Goal: Task Accomplishment & Management: Use online tool/utility

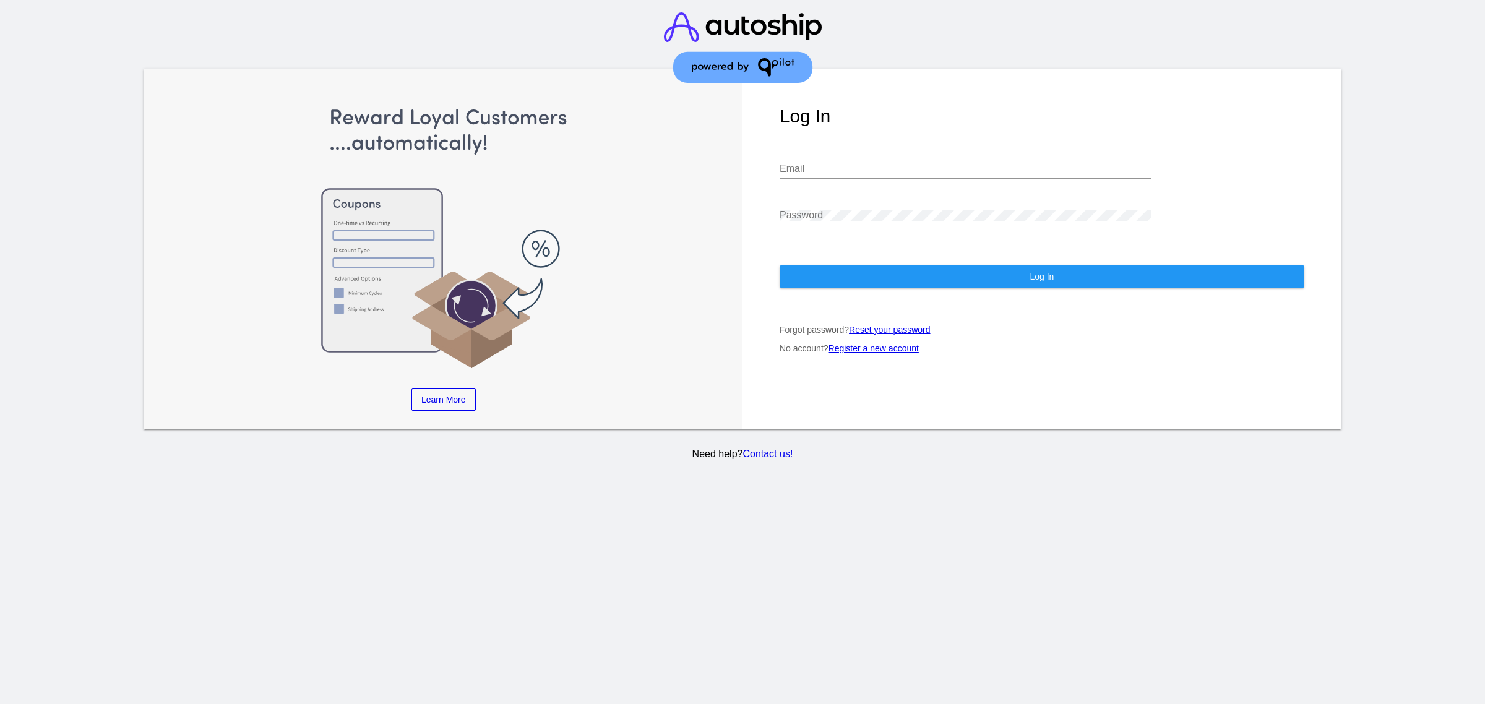
click at [868, 173] on input "Email" at bounding box center [965, 168] width 371 height 11
type input "[PERSON_NAME][EMAIL_ADDRESS][DOMAIN_NAME]"
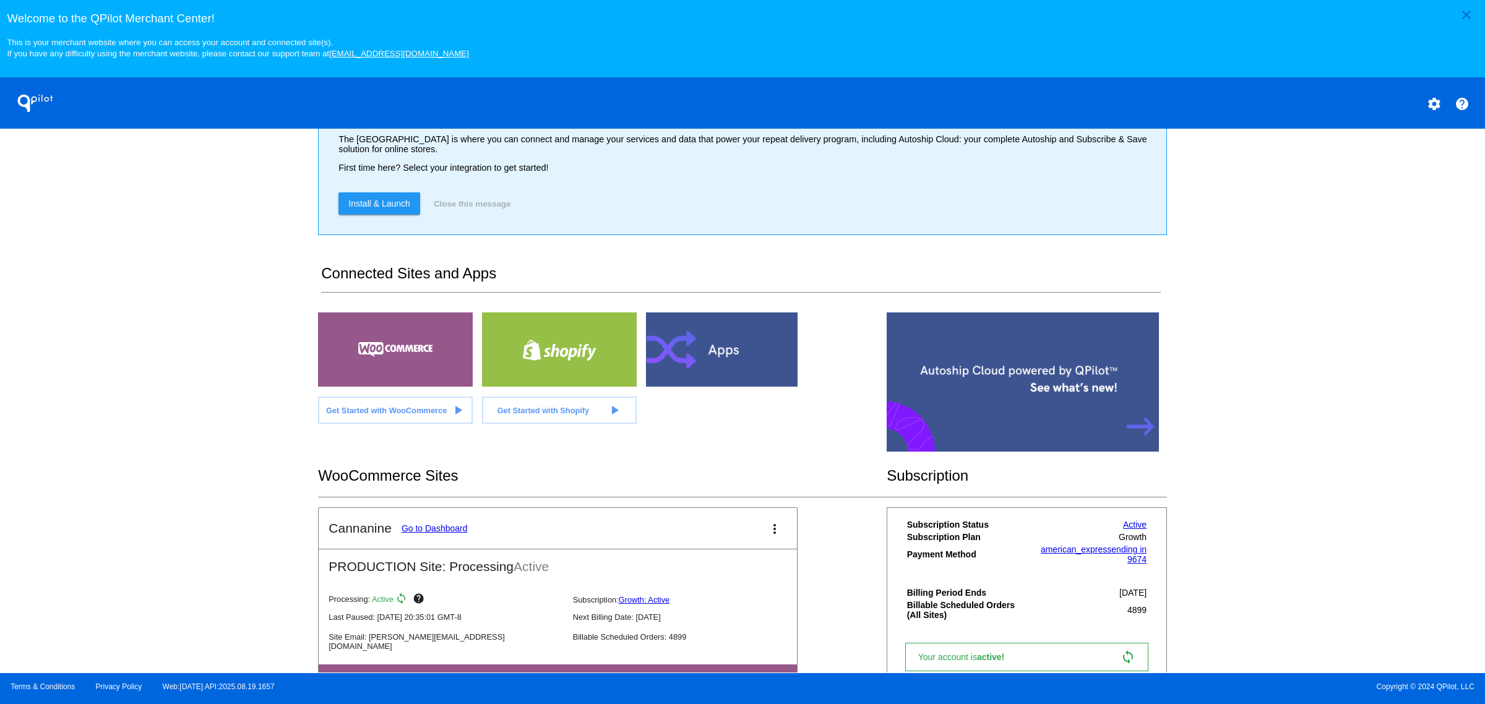
scroll to position [144, 0]
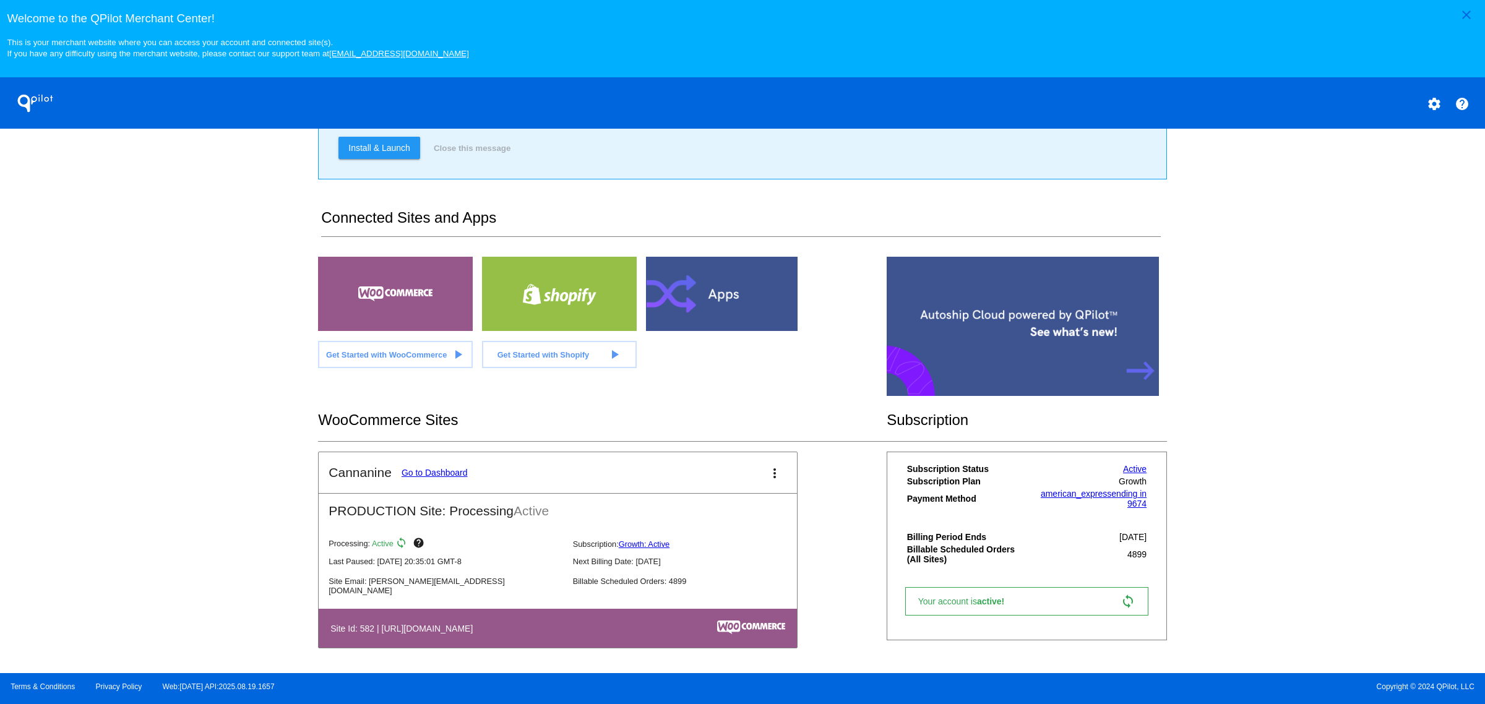
click at [411, 475] on link "Go to Dashboard" at bounding box center [435, 473] width 66 height 10
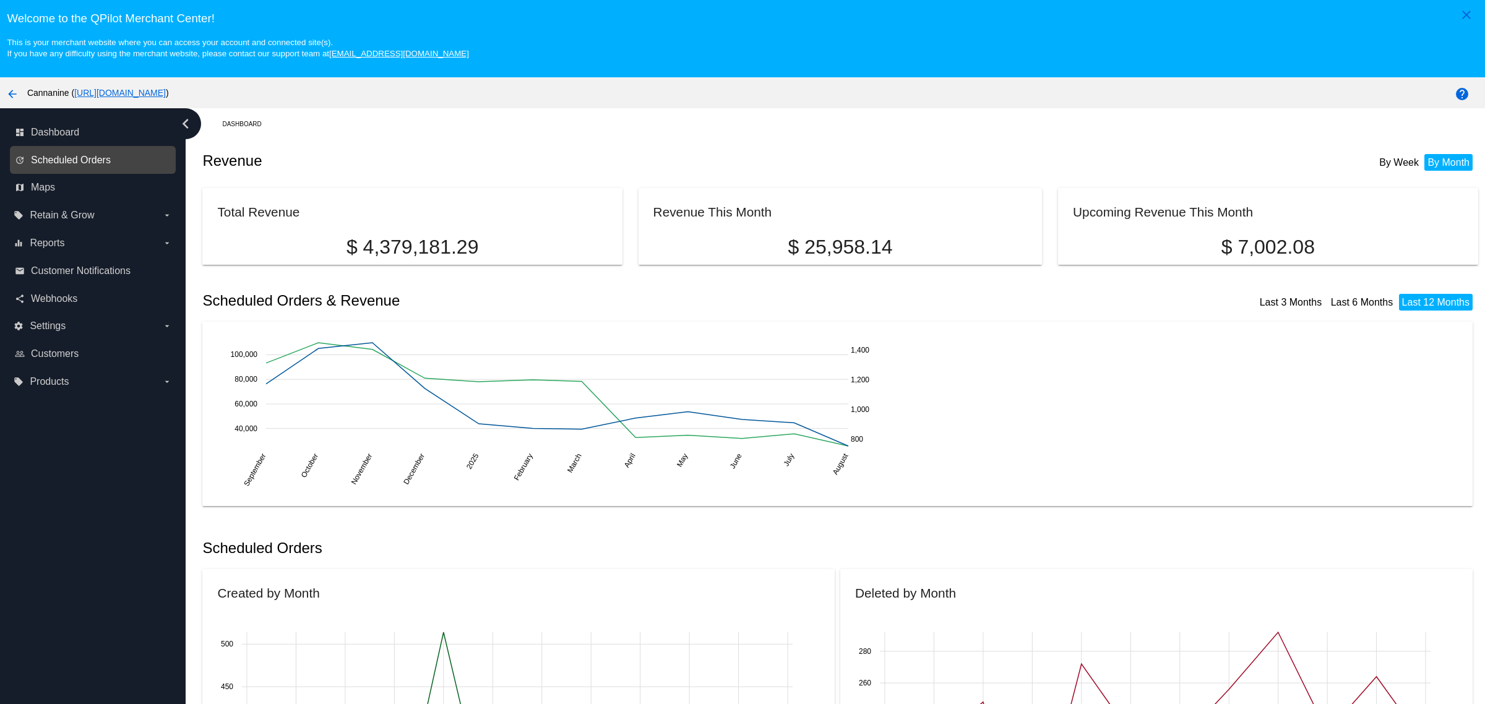
click at [103, 165] on span "Scheduled Orders" at bounding box center [71, 160] width 80 height 11
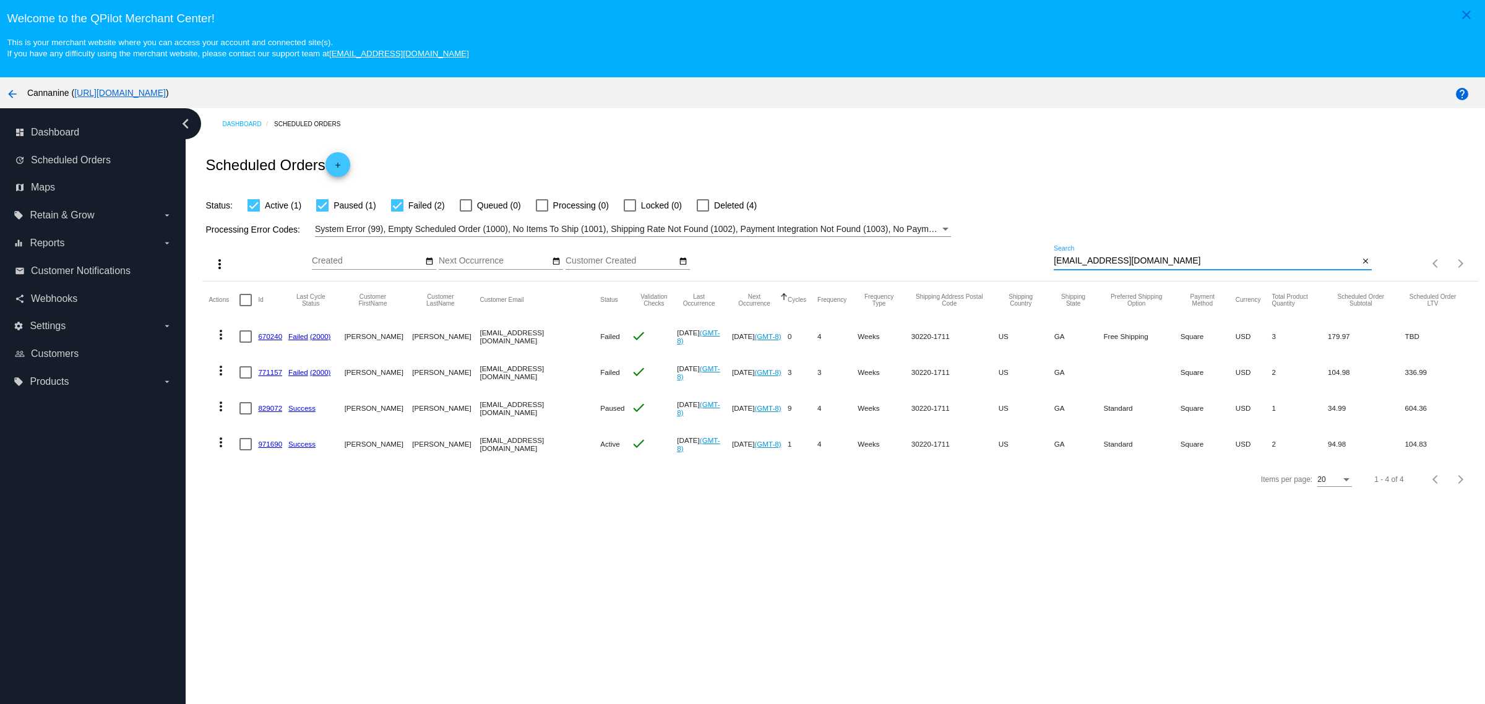
click at [1201, 264] on input "[EMAIL_ADDRESS][DOMAIN_NAME]" at bounding box center [1206, 261] width 305 height 10
paste input "vicfox1999"
type input "[EMAIL_ADDRESS][DOMAIN_NAME]"
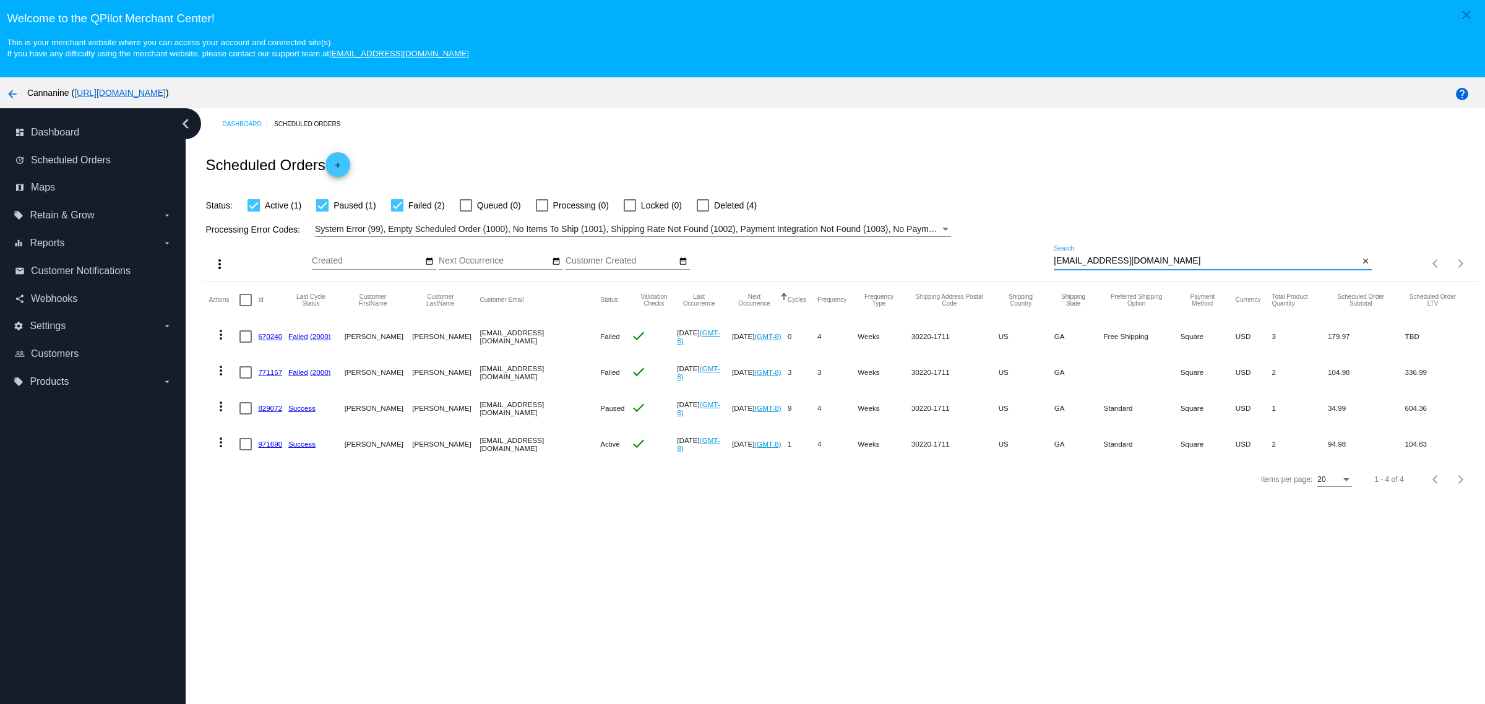
click at [1055, 564] on div "Dashboard Scheduled Orders Scheduled Orders add Status: Active (1) Paused (1) F…" at bounding box center [835, 429] width 1299 height 642
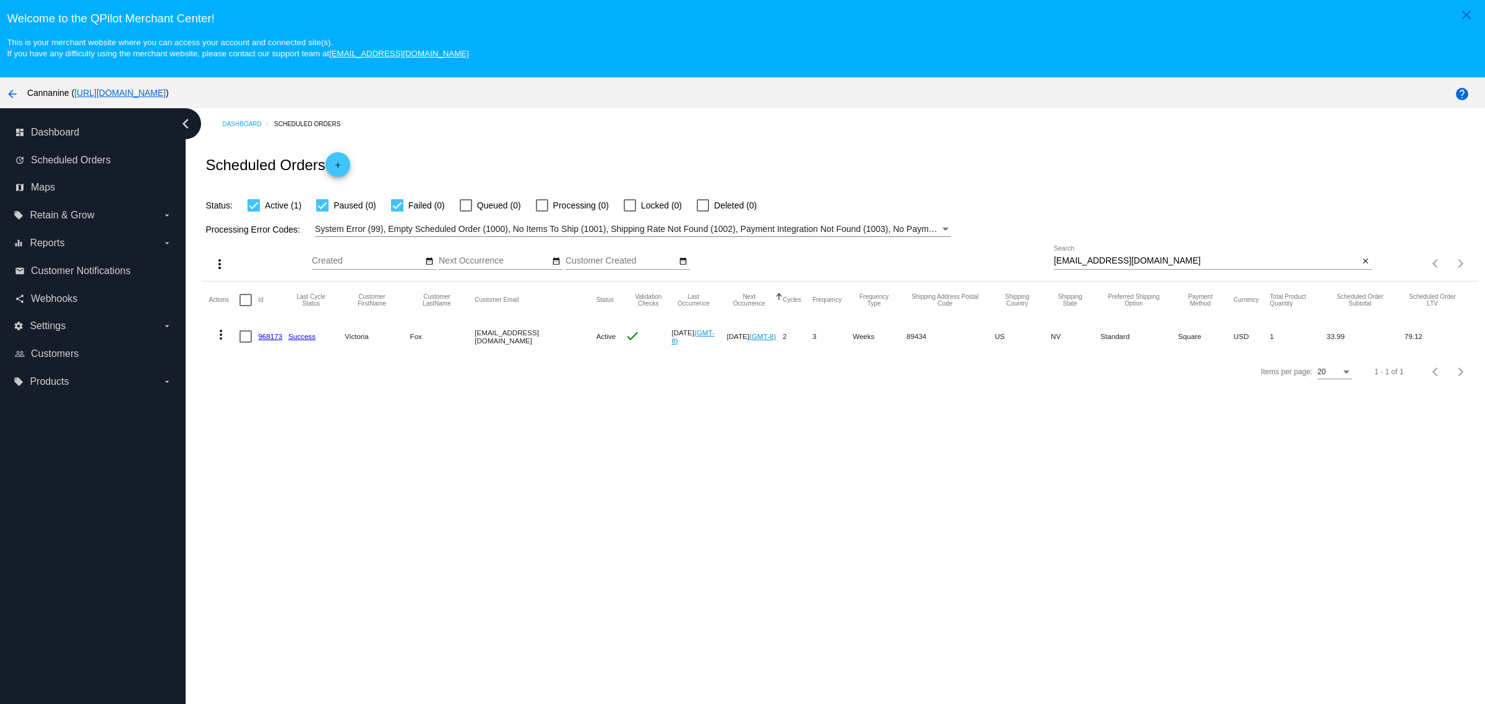
click at [211, 326] on mat-cell "more_vert" at bounding box center [224, 337] width 31 height 36
click at [213, 335] on mat-icon "more_vert" at bounding box center [220, 334] width 15 height 15
click at [295, 431] on button "cached Process Now" at bounding box center [270, 430] width 123 height 30
